Goal: Transaction & Acquisition: Obtain resource

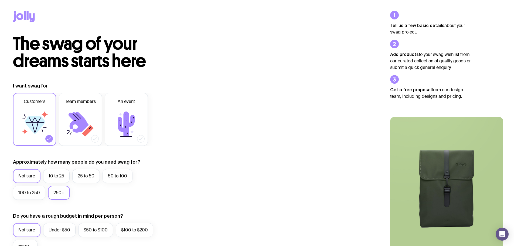
click at [62, 190] on label "250+" at bounding box center [59, 193] width 22 height 14
click at [0, 0] on input "250+" at bounding box center [0, 0] width 0 height 0
click at [88, 178] on label "25 to 50" at bounding box center [86, 176] width 28 height 14
click at [0, 0] on input "25 to 50" at bounding box center [0, 0] width 0 height 0
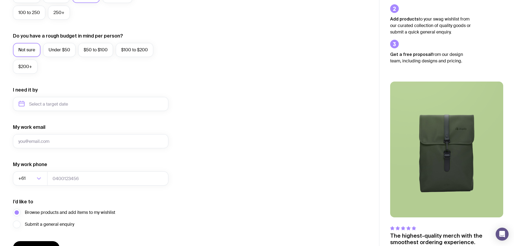
scroll to position [213, 0]
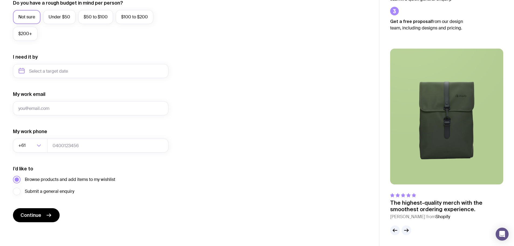
click at [87, 180] on span "Browse products and add items to my wishlist" at bounding box center [70, 179] width 90 height 6
click at [0, 0] on input "Browse products and add items to my wishlist" at bounding box center [0, 0] width 0 height 0
click at [65, 178] on span "Browse products and add items to my wishlist" at bounding box center [70, 179] width 90 height 6
click at [0, 0] on input "Browse products and add items to my wishlist" at bounding box center [0, 0] width 0 height 0
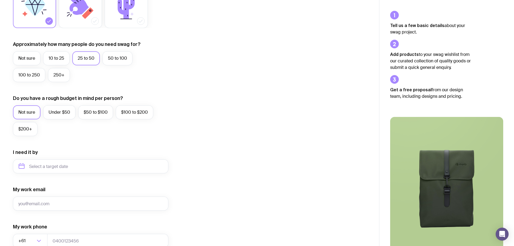
scroll to position [135, 0]
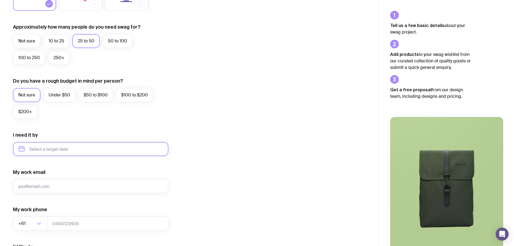
click at [56, 149] on input "text" at bounding box center [90, 149] width 155 height 14
click at [35, 210] on button "Sep" at bounding box center [26, 215] width 20 height 11
type input "[DATE]"
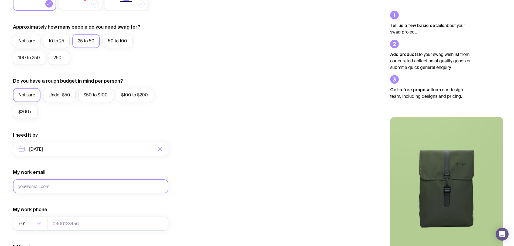
click at [63, 188] on input "My work email" at bounding box center [90, 186] width 155 height 14
type input "[EMAIL_ADDRESS][DOMAIN_NAME]"
type input "41504681"
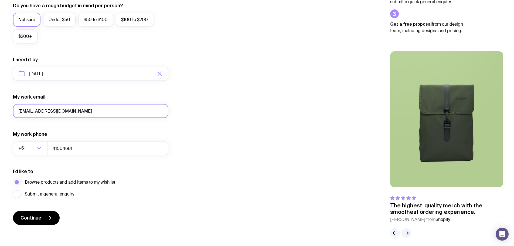
scroll to position [213, 0]
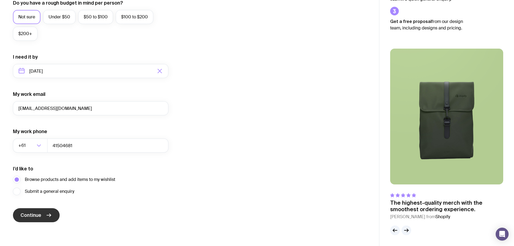
click at [39, 211] on button "Continue" at bounding box center [36, 215] width 47 height 14
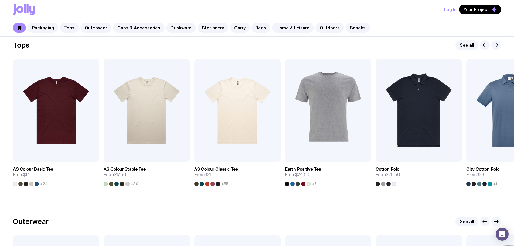
scroll to position [270, 0]
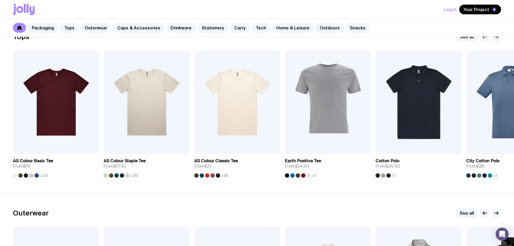
click at [496, 212] on icon "button" at bounding box center [496, 213] width 6 height 6
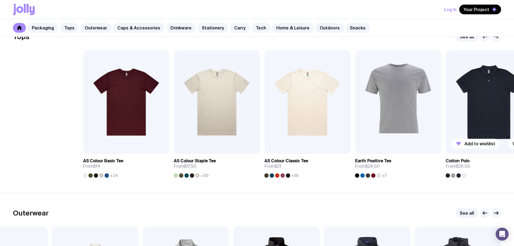
drag, startPoint x: 487, startPoint y: 98, endPoint x: 478, endPoint y: 123, distance: 26.0
click at [478, 123] on div "Add to wishlist View AS Colour Basic Tee From $14 +24 Add to wishlist View AS C…" at bounding box center [257, 113] width 488 height 127
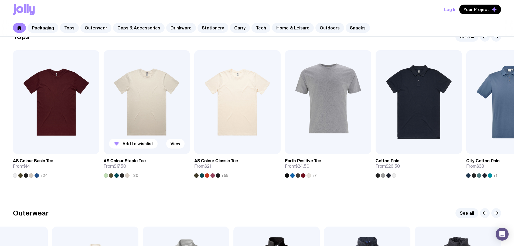
click at [128, 175] on div at bounding box center [127, 175] width 4 height 4
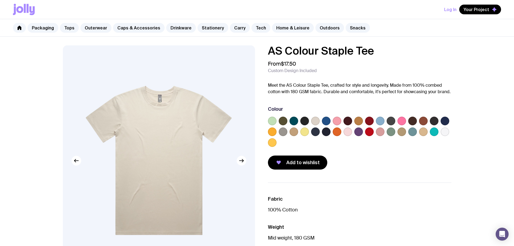
scroll to position [270, 0]
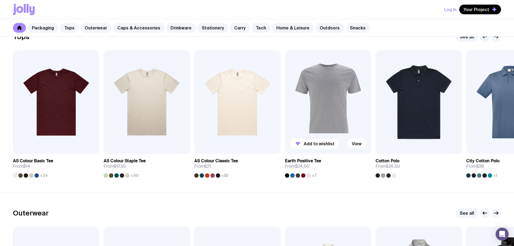
click at [326, 103] on img at bounding box center [328, 102] width 86 height 104
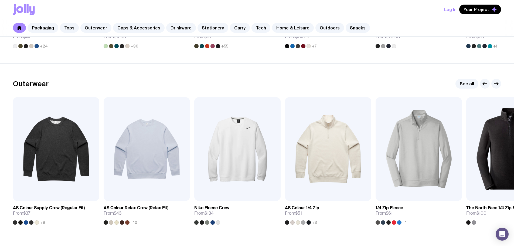
scroll to position [405, 0]
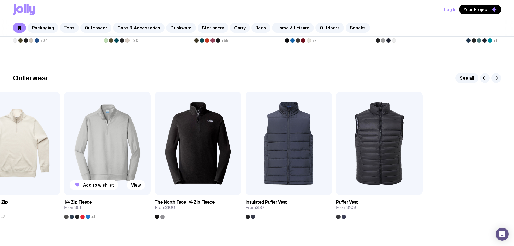
drag, startPoint x: 426, startPoint y: 170, endPoint x: 83, endPoint y: 153, distance: 343.8
click at [83, 153] on img at bounding box center [107, 144] width 86 height 104
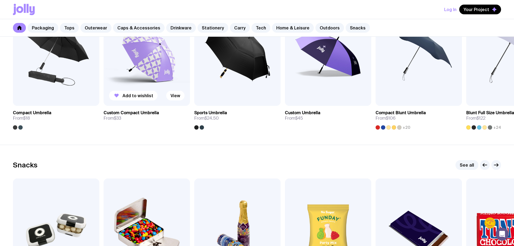
scroll to position [1845, 0]
